Goal: Task Accomplishment & Management: Manage account settings

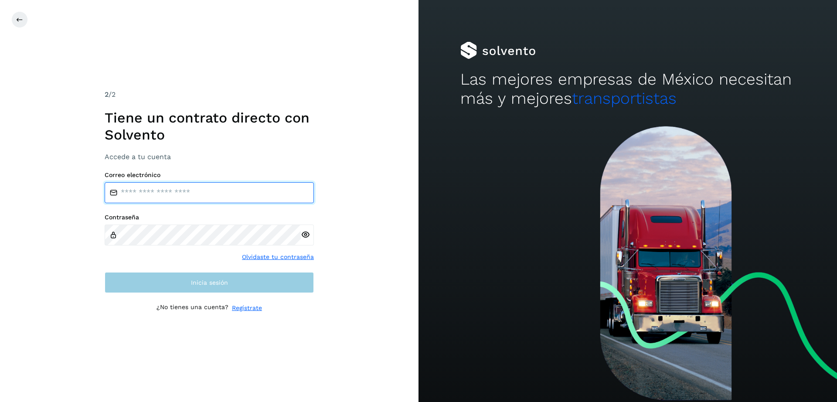
type input "**********"
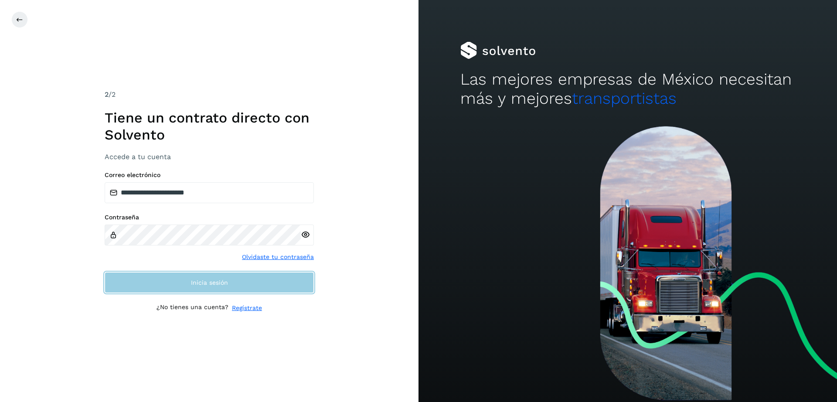
click at [259, 283] on button "Inicia sesión" at bounding box center [209, 282] width 209 height 21
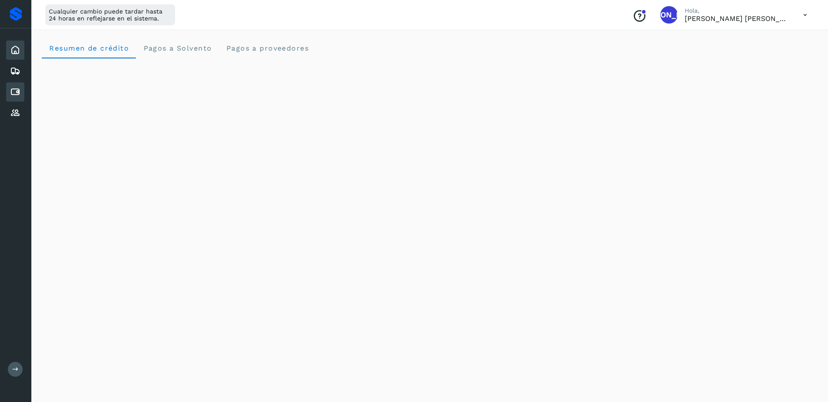
click at [17, 90] on icon at bounding box center [15, 92] width 10 height 10
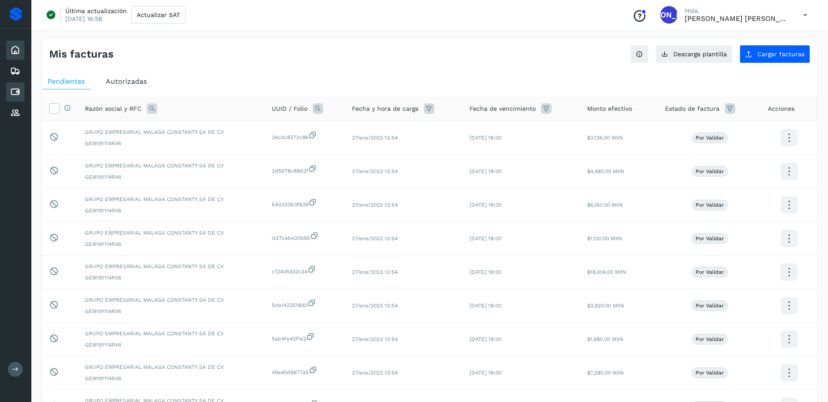
click at [15, 52] on icon at bounding box center [15, 50] width 10 height 10
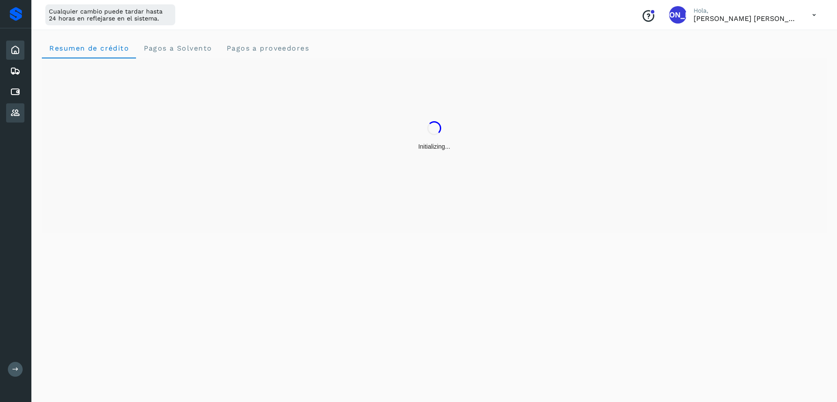
click at [15, 114] on icon at bounding box center [15, 113] width 10 height 10
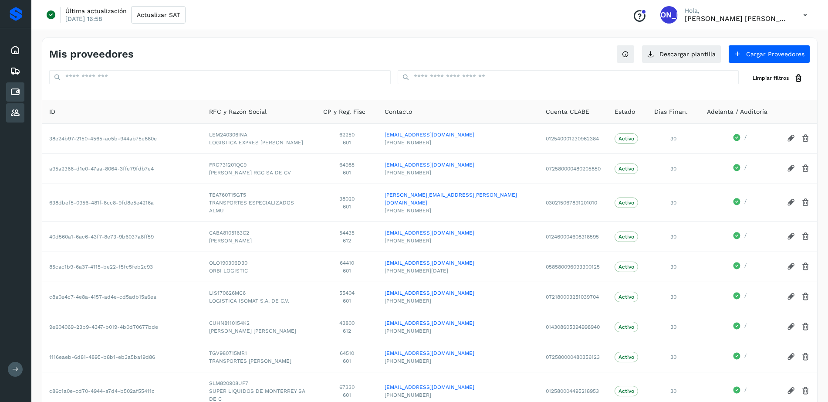
click at [11, 93] on icon at bounding box center [15, 92] width 10 height 10
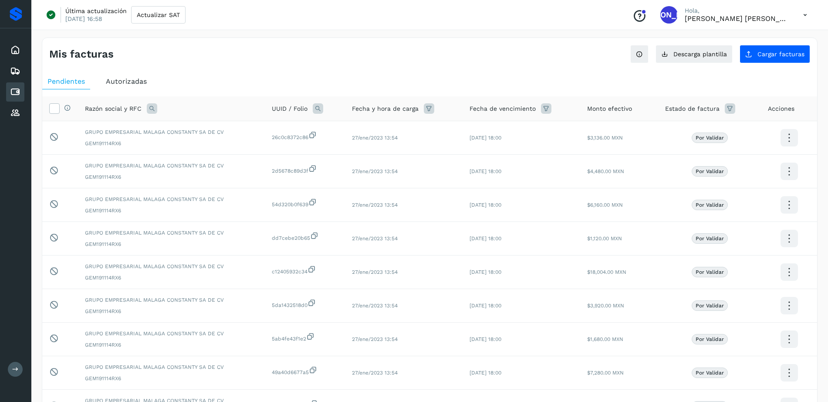
click at [190, 71] on div "Pendientes Autorizadas Selecciona todas las facturas disponibles para autorizac…" at bounding box center [429, 295] width 775 height 450
click at [15, 109] on icon at bounding box center [15, 113] width 10 height 10
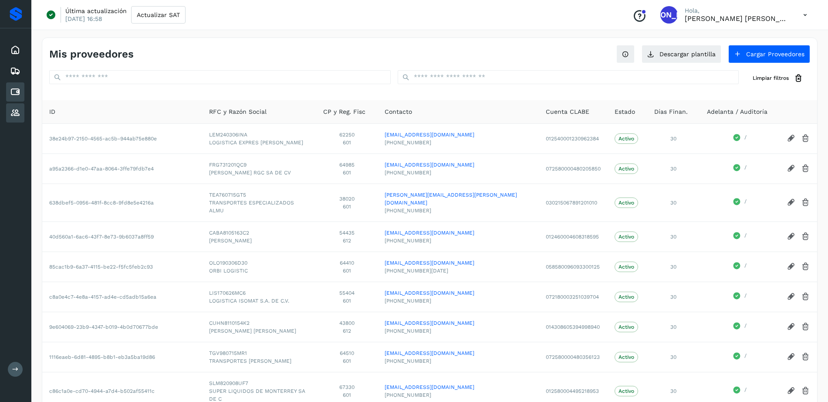
click at [15, 94] on icon at bounding box center [15, 92] width 10 height 10
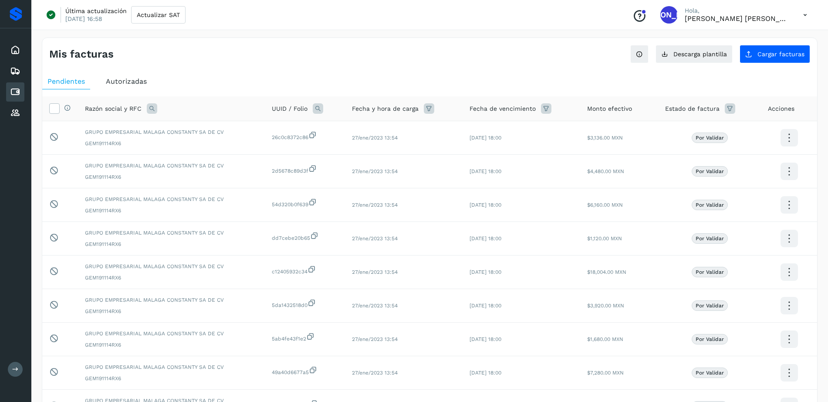
click at [807, 16] on icon at bounding box center [806, 15] width 18 height 18
click at [729, 51] on div "Cerrar sesión" at bounding box center [762, 56] width 104 height 17
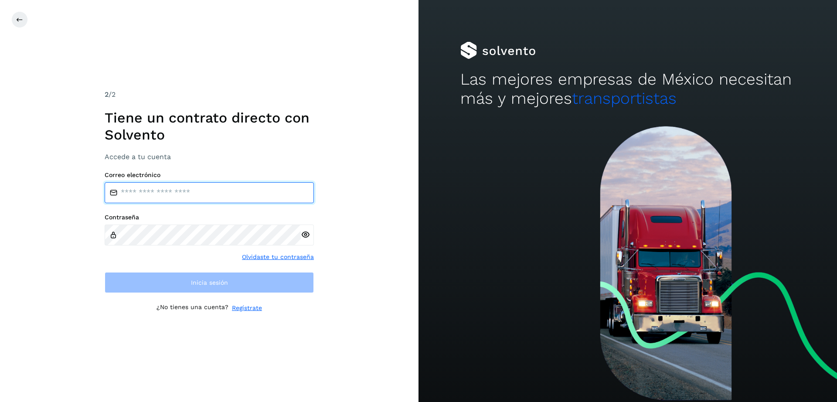
type input "**********"
